Goal: Information Seeking & Learning: Learn about a topic

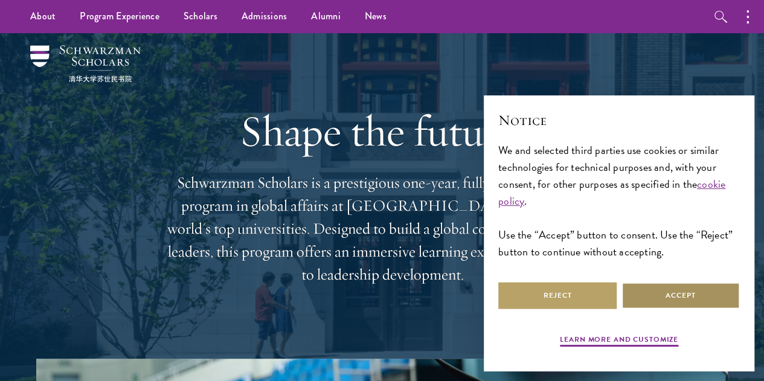
click at [664, 291] on button "Accept" at bounding box center [681, 295] width 118 height 27
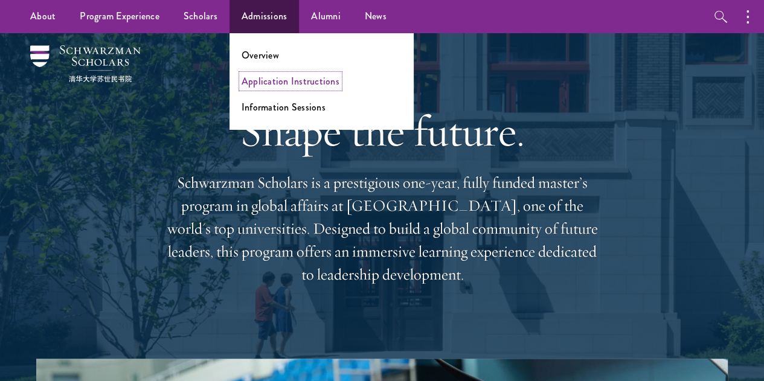
click at [277, 82] on link "Application Instructions" at bounding box center [291, 81] width 98 height 14
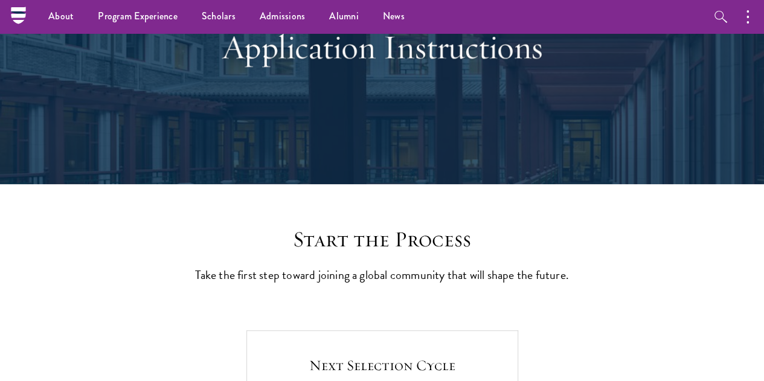
scroll to position [121, 0]
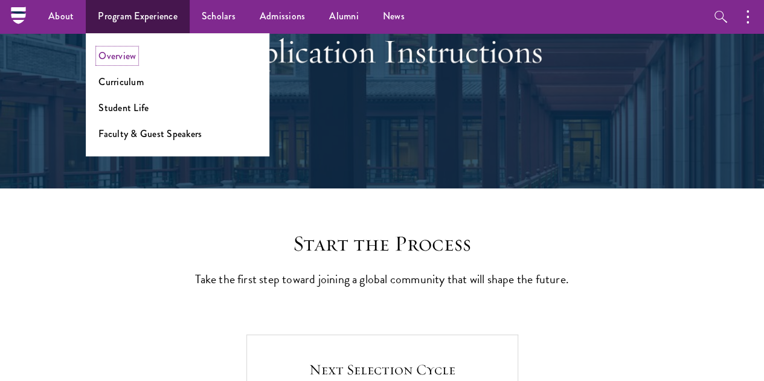
click at [116, 51] on link "Overview" at bounding box center [116, 56] width 37 height 14
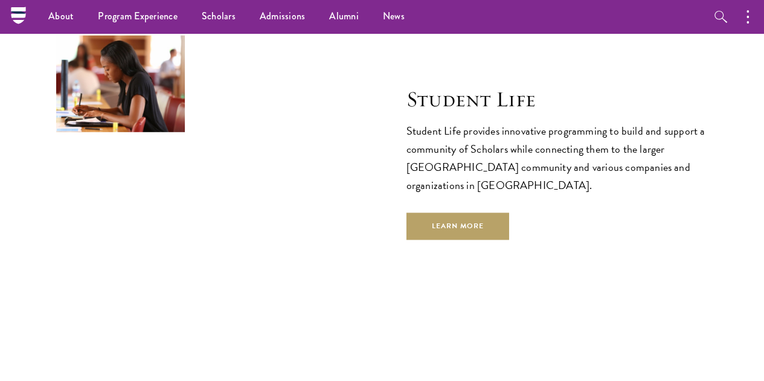
scroll to position [3866, 0]
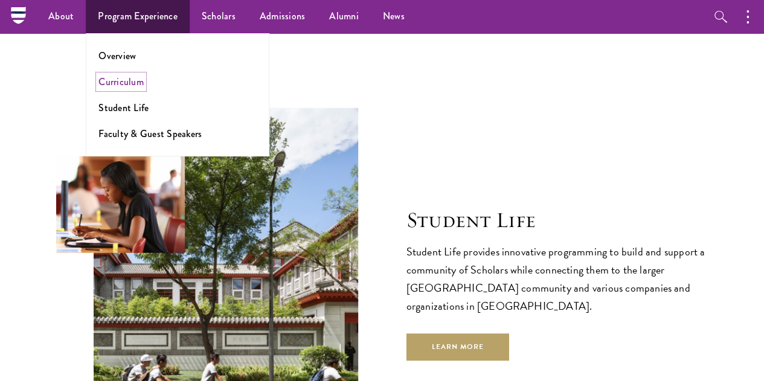
click at [130, 85] on link "Curriculum" at bounding box center [120, 82] width 45 height 14
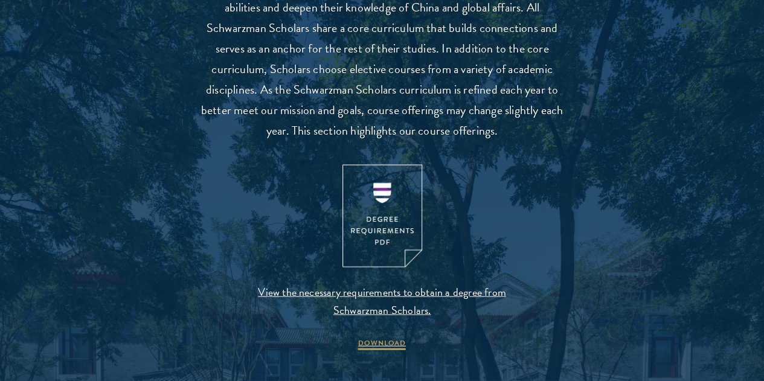
scroll to position [1148, 0]
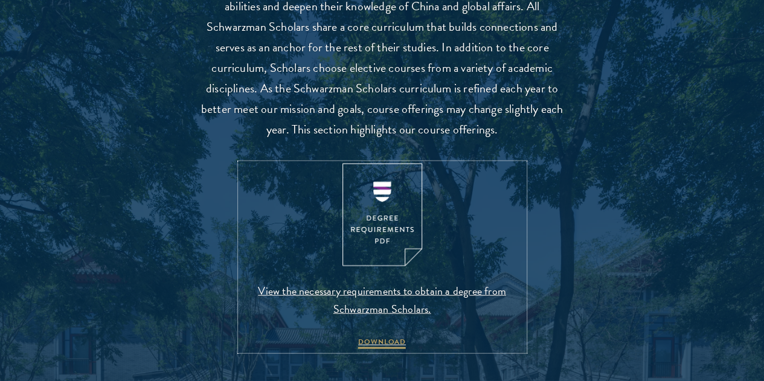
click at [377, 252] on img at bounding box center [382, 215] width 80 height 103
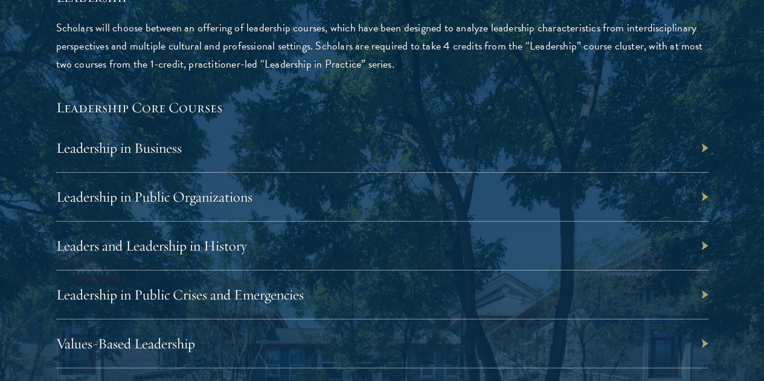
scroll to position [2054, 0]
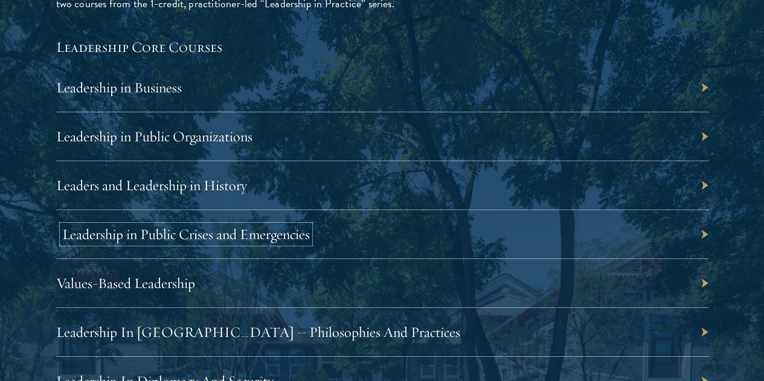
click at [310, 225] on link "Leadership in Public Crises and Emergencies" at bounding box center [186, 234] width 248 height 18
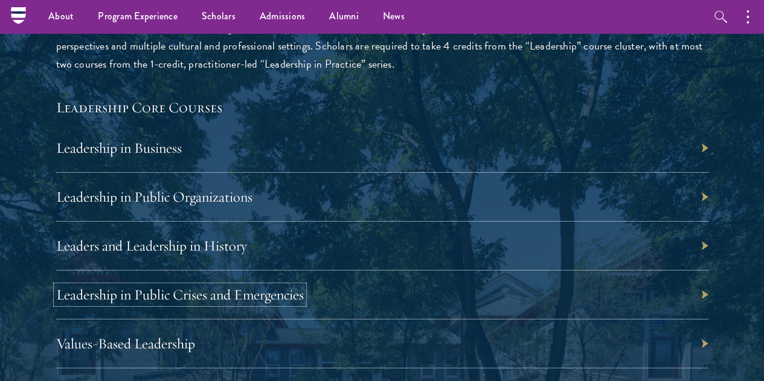
scroll to position [1933, 0]
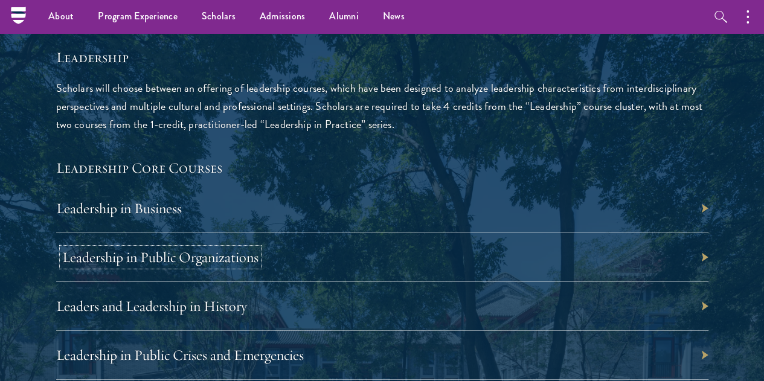
click at [259, 248] on link "Leadership in Public Organizations" at bounding box center [160, 257] width 196 height 18
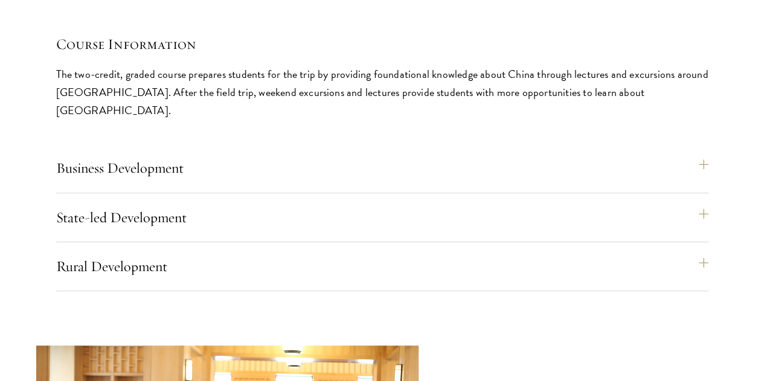
scroll to position [5195, 0]
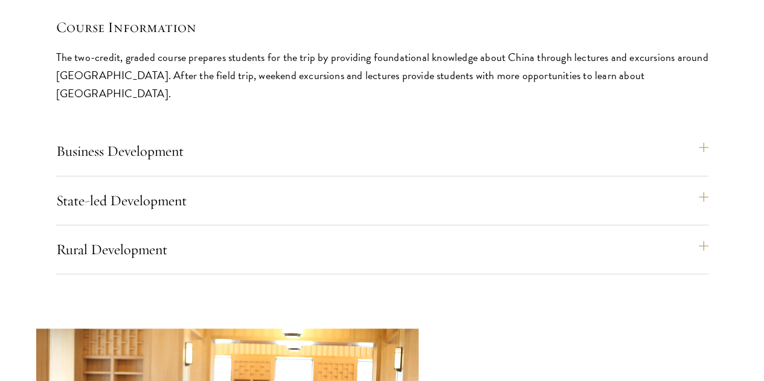
click at [629, 235] on div "Rural Development Rural Development field trips enable students to see first-ha…" at bounding box center [382, 254] width 652 height 39
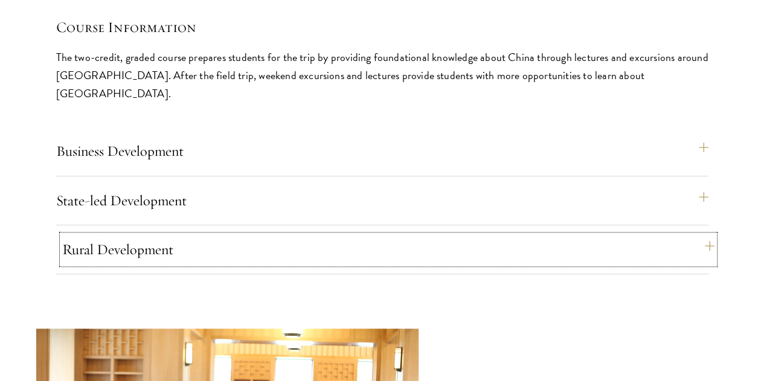
click at [650, 235] on button "Rural Development" at bounding box center [388, 249] width 652 height 29
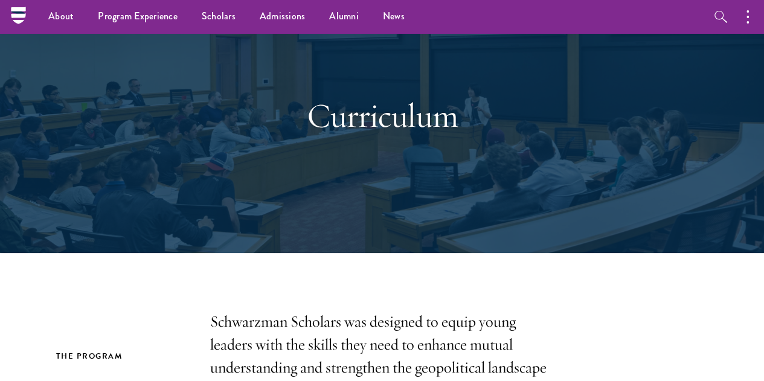
scroll to position [0, 0]
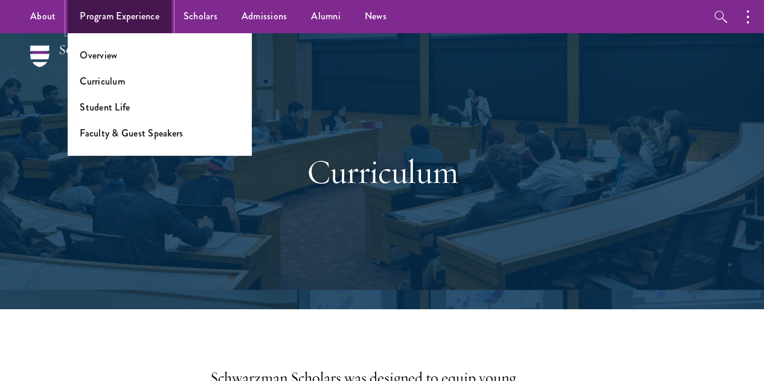
click at [135, 19] on link "Program Experience" at bounding box center [120, 16] width 104 height 33
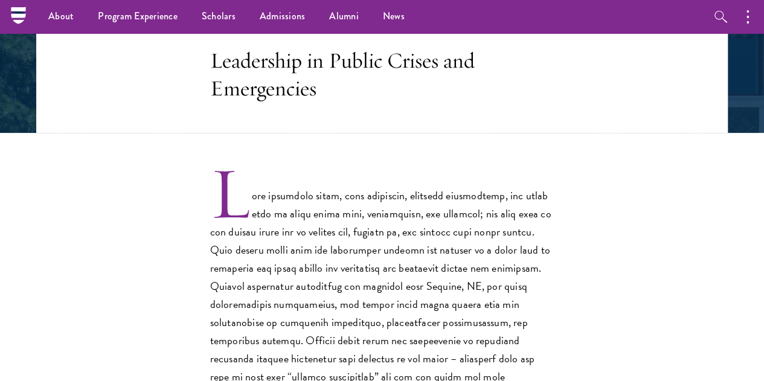
scroll to position [181, 0]
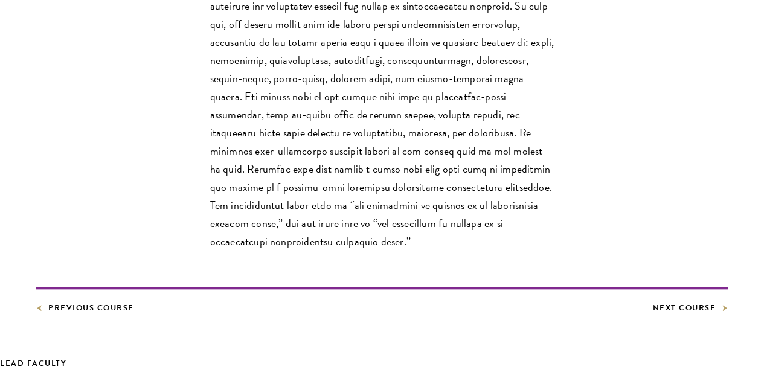
scroll to position [544, 0]
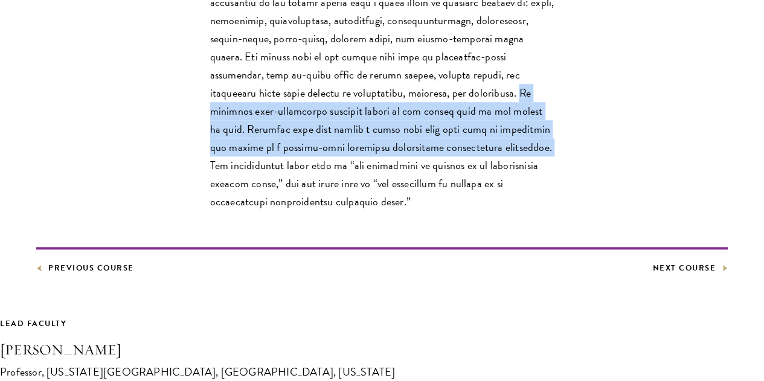
drag, startPoint x: 382, startPoint y: 143, endPoint x: 250, endPoint y: 218, distance: 152.0
click at [250, 211] on p "This course provides a foundation regarding the theory and practice of leadersh…" at bounding box center [382, 39] width 344 height 344
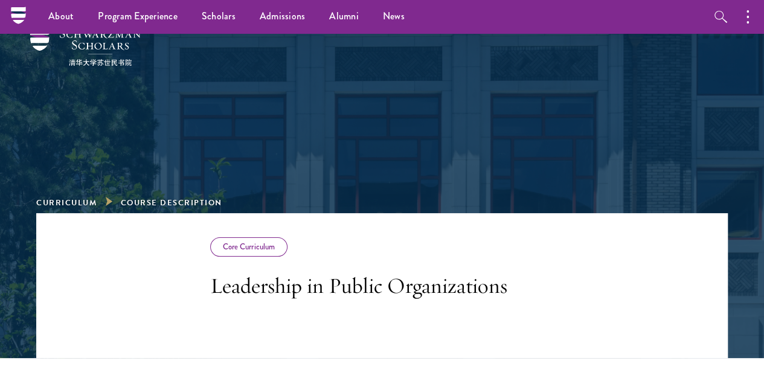
scroll to position [0, 0]
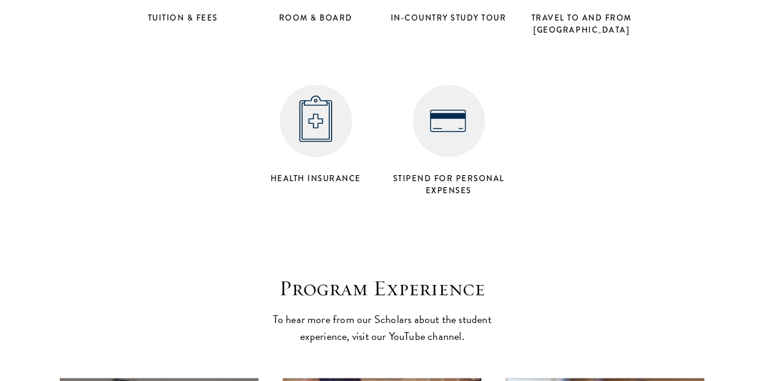
scroll to position [5134, 0]
